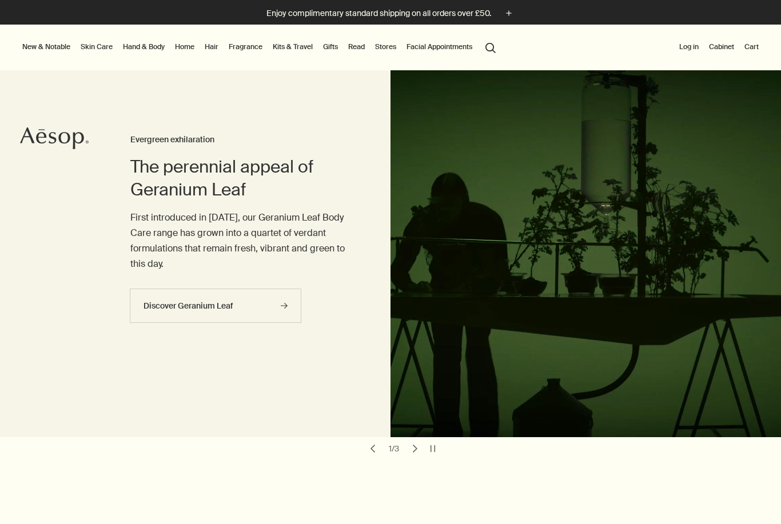
scroll to position [1, 0]
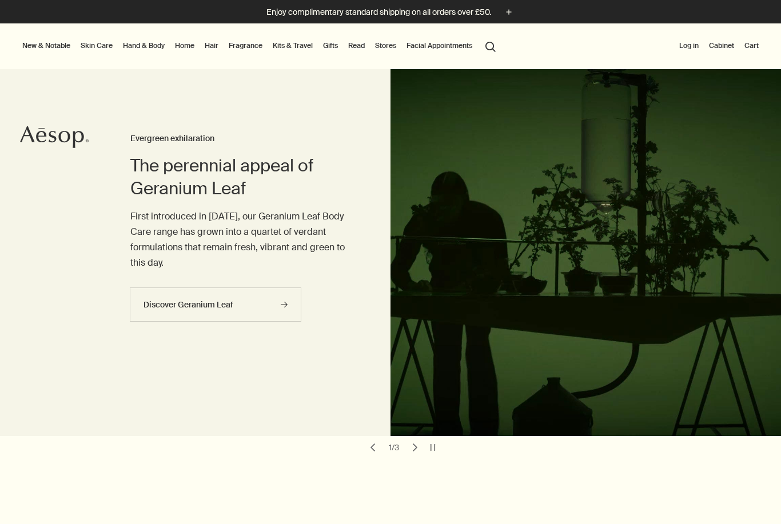
click at [260, 47] on link "Fragrance" at bounding box center [245, 46] width 38 height 14
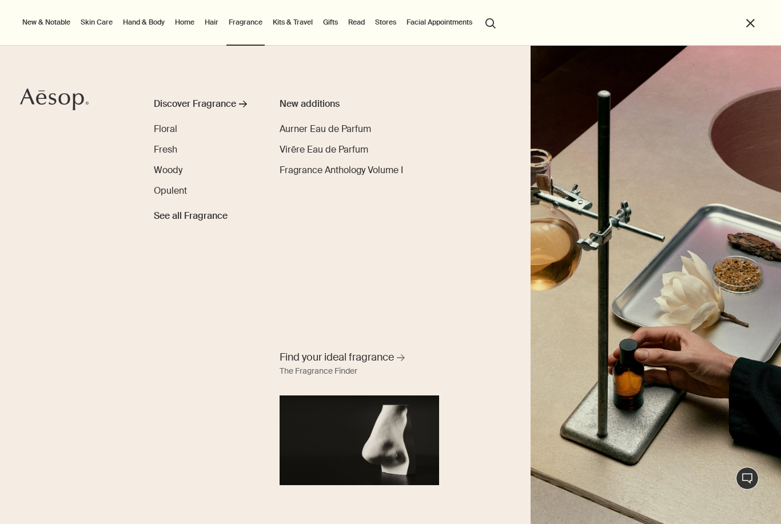
click at [285, 23] on link "Kits & Travel" at bounding box center [292, 22] width 45 height 14
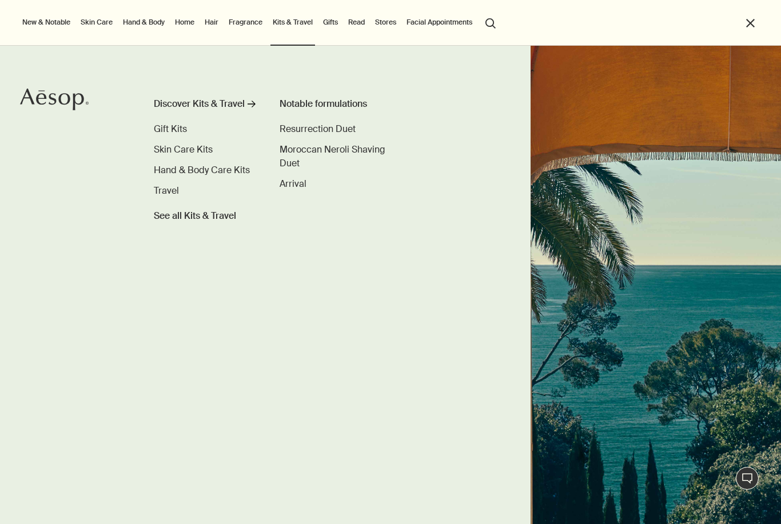
click at [314, 105] on div "Notable formulations" at bounding box center [342, 104] width 125 height 14
click at [233, 105] on div "Discover Kits & Travel" at bounding box center [199, 104] width 91 height 14
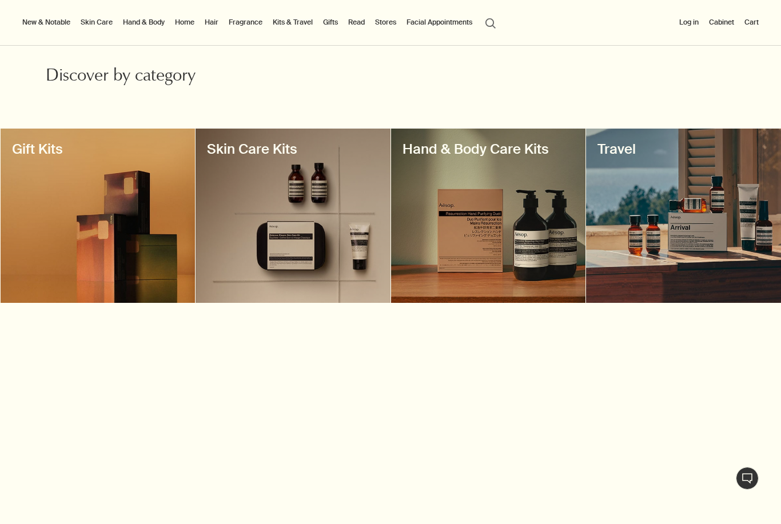
scroll to position [338, 0]
click at [625, 196] on div at bounding box center [683, 216] width 195 height 174
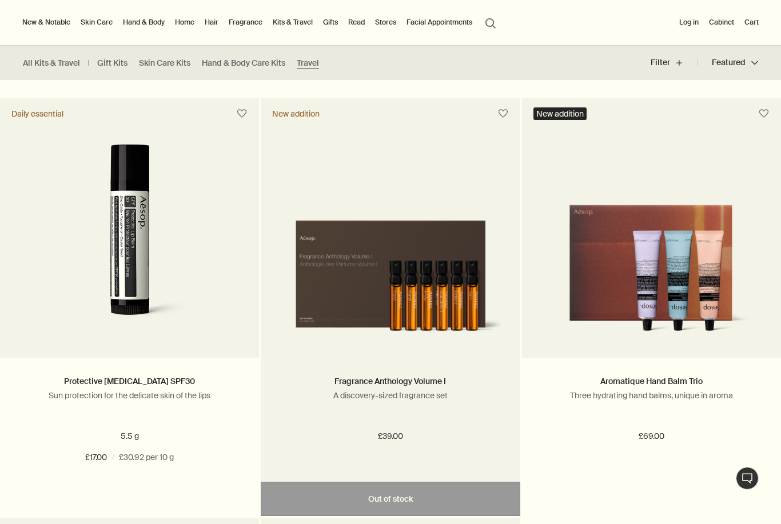
scroll to position [2334, 0]
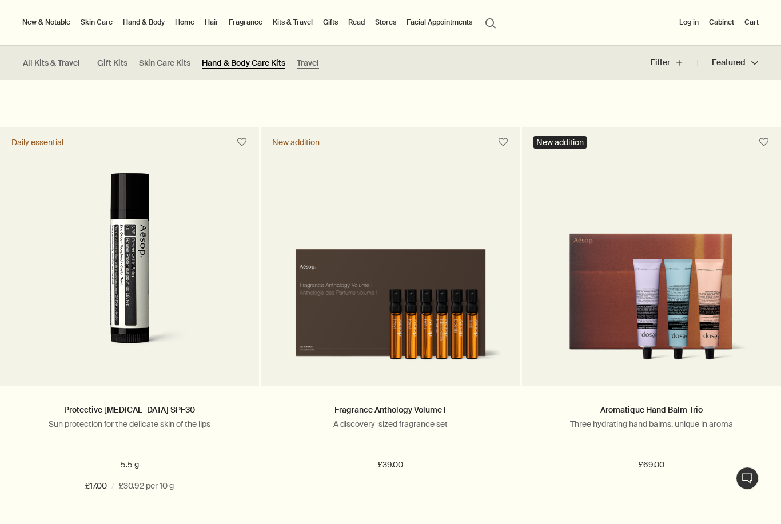
click at [249, 63] on link "Hand & Body Care Kits" at bounding box center [243, 63] width 83 height 11
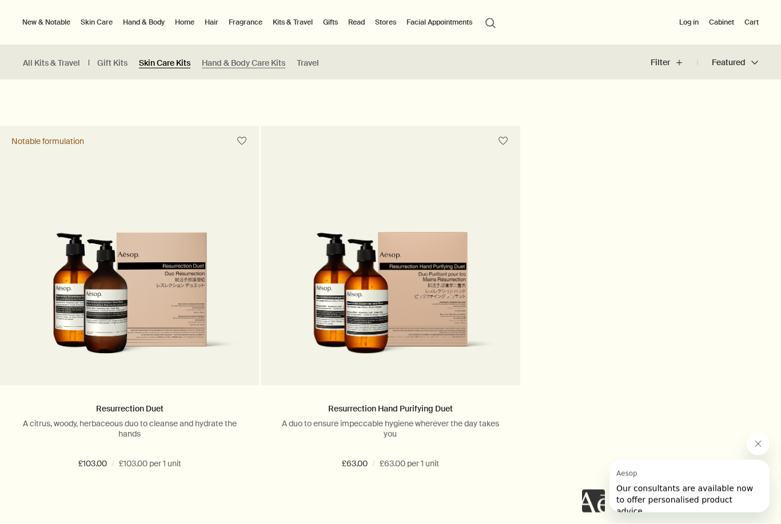
click at [174, 58] on link "Skin Care Kits" at bounding box center [164, 63] width 51 height 11
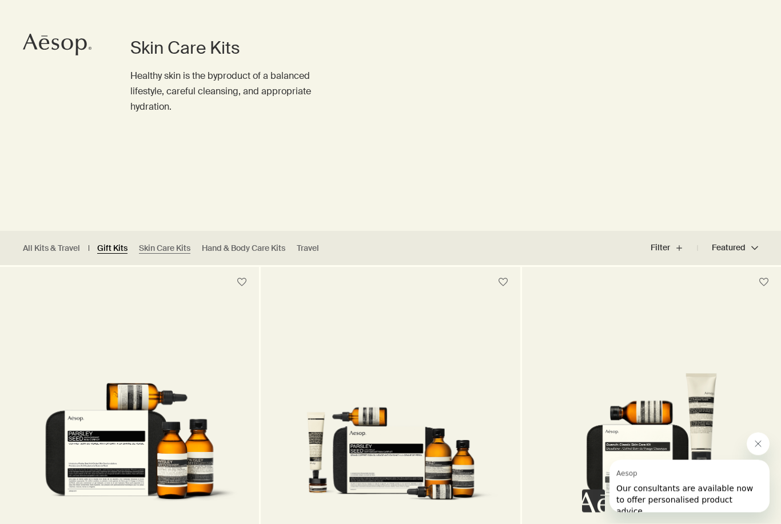
click at [102, 245] on link "Gift Kits" at bounding box center [112, 249] width 30 height 11
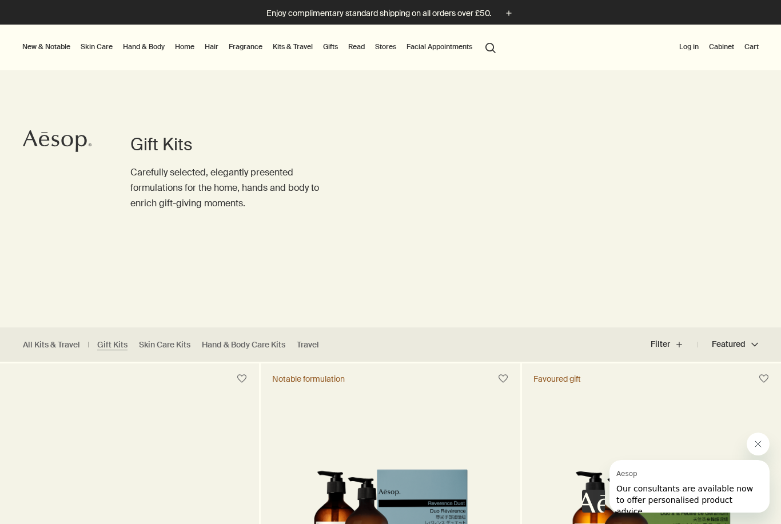
click at [25, 57] on li "New & Notable New additions Lucent Facial Refiner Lucent Duo Eleos Nourishing B…" at bounding box center [46, 48] width 53 height 46
click at [29, 50] on button "New & Notable" at bounding box center [46, 47] width 53 height 14
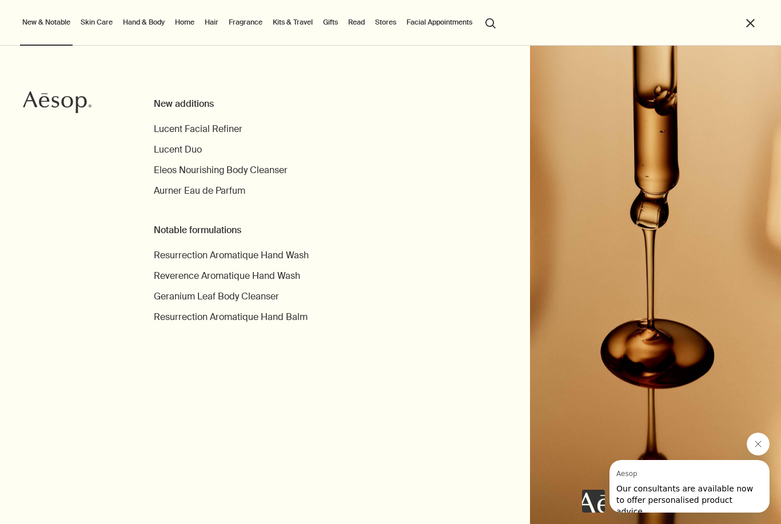
click at [246, 23] on link "Fragrance" at bounding box center [245, 22] width 38 height 14
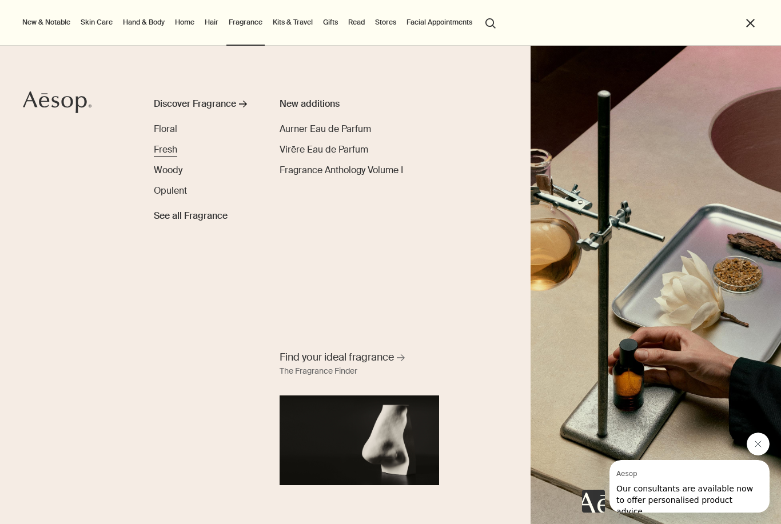
click at [167, 146] on span "Fresh" at bounding box center [165, 150] width 23 height 12
